Goal: Find specific page/section: Find specific page/section

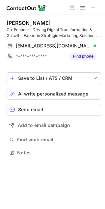
scroll to position [148, 105]
